Goal: Navigation & Orientation: Find specific page/section

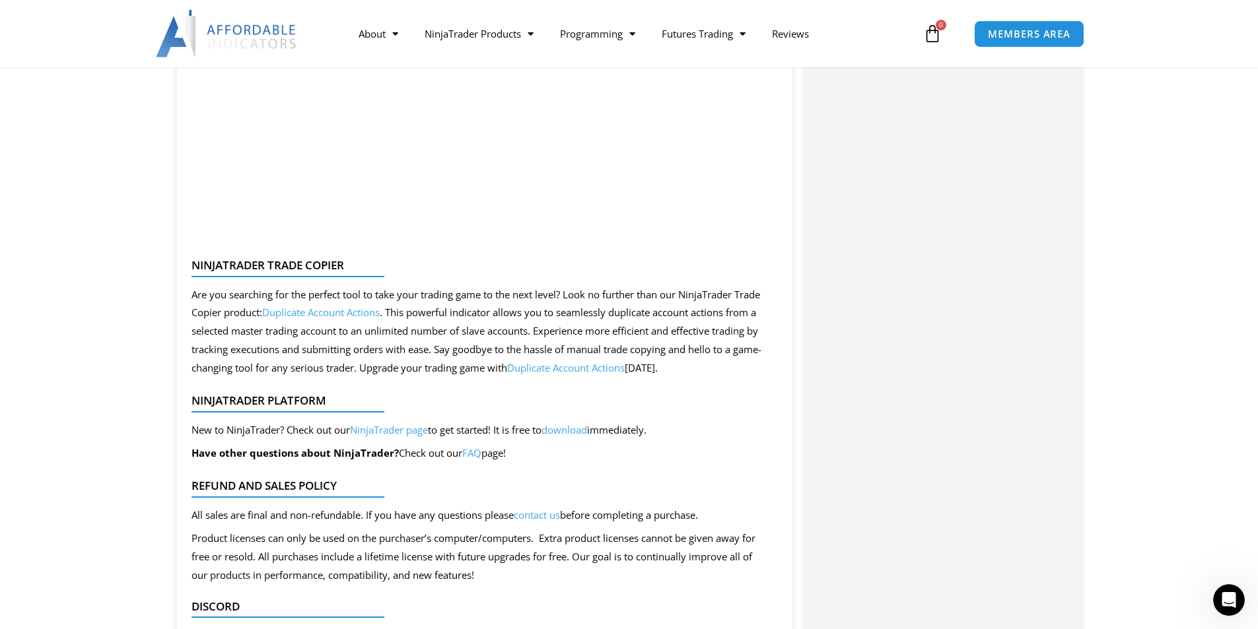
scroll to position [2773, 0]
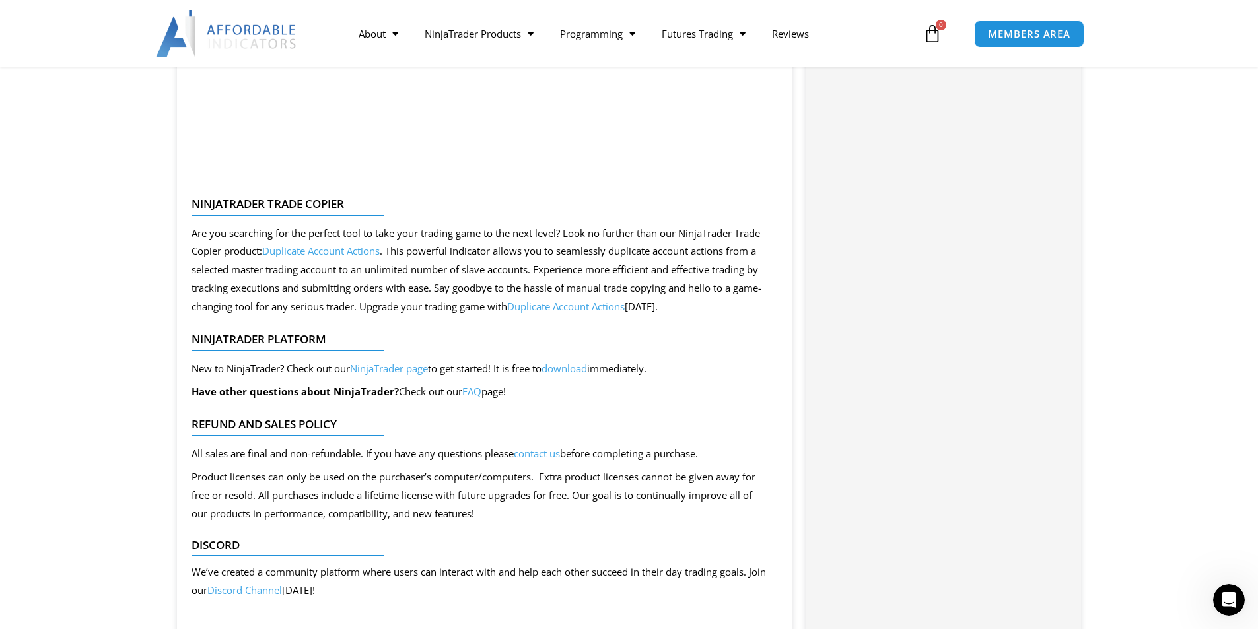
click at [374, 244] on link "Duplicate Account Actions" at bounding box center [321, 250] width 118 height 13
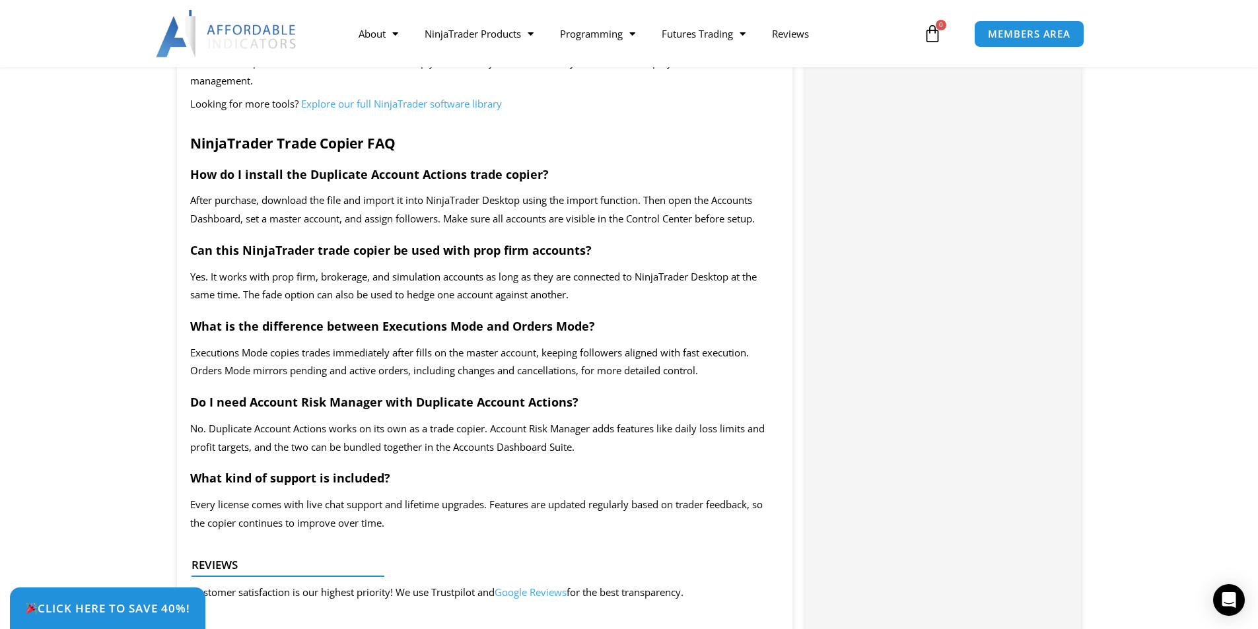
scroll to position [2641, 0]
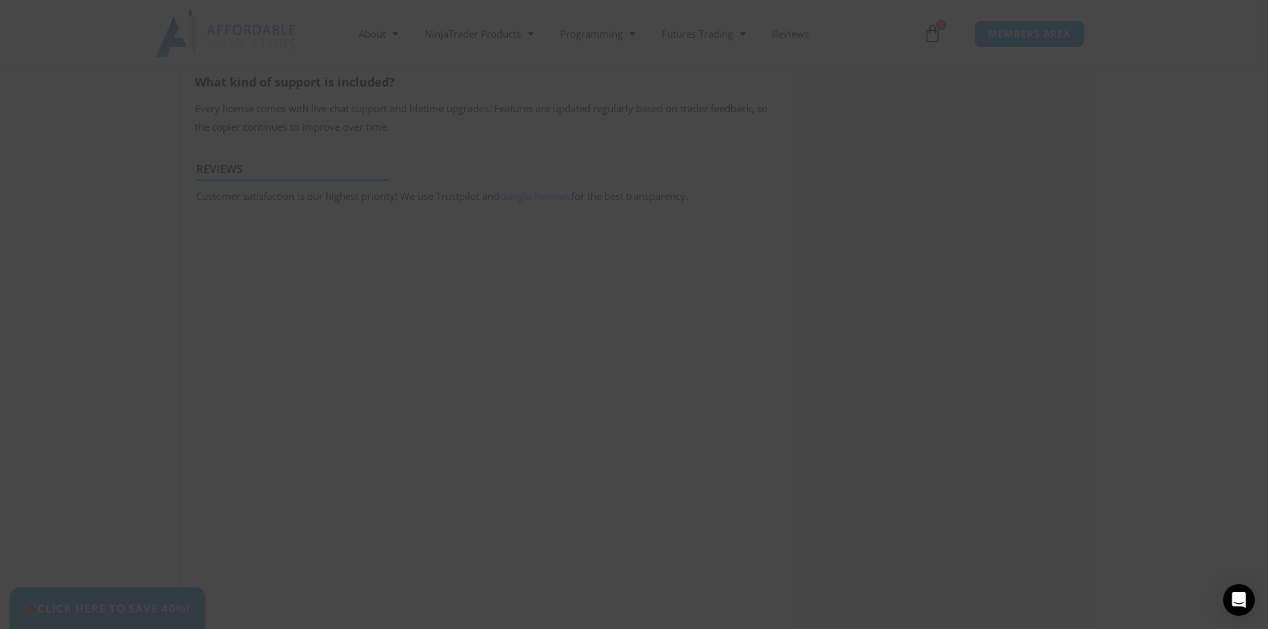
click at [883, 10] on span at bounding box center [887, 11] width 21 height 8
